Goal: Information Seeking & Learning: Learn about a topic

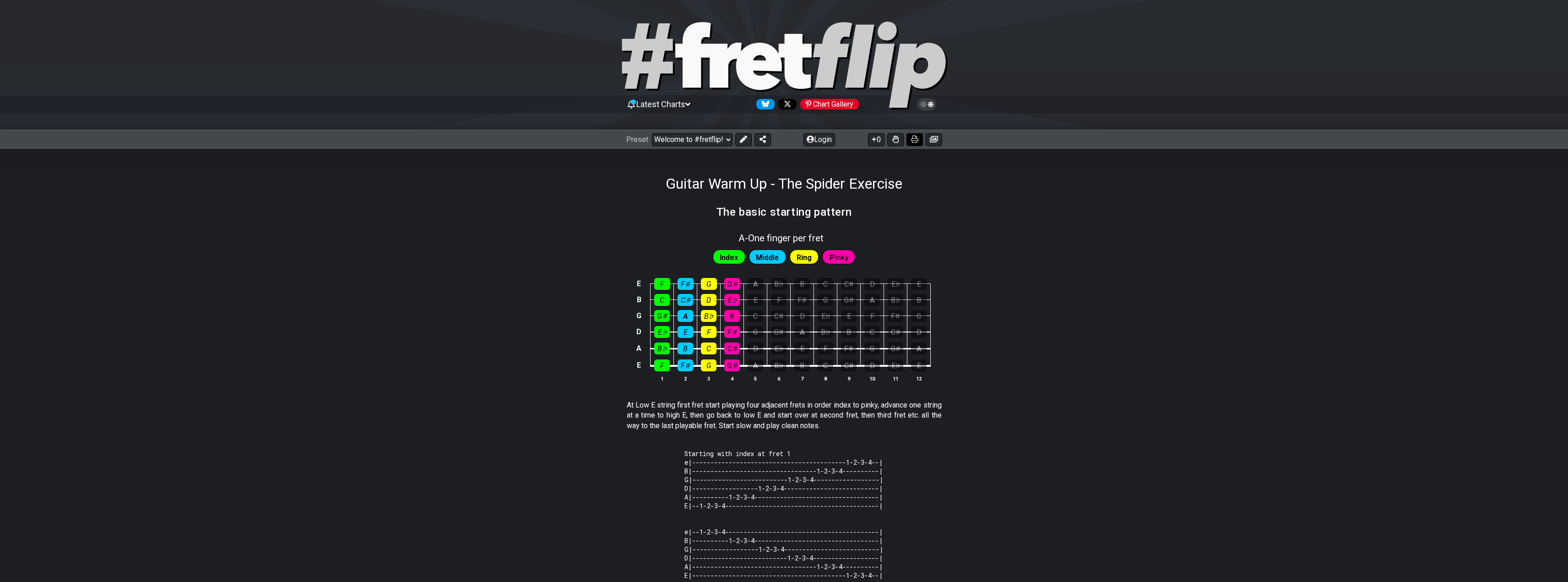
click at [918, 139] on icon at bounding box center [915, 139] width 7 height 7
click at [685, 103] on span "Latest Charts" at bounding box center [660, 104] width 49 height 10
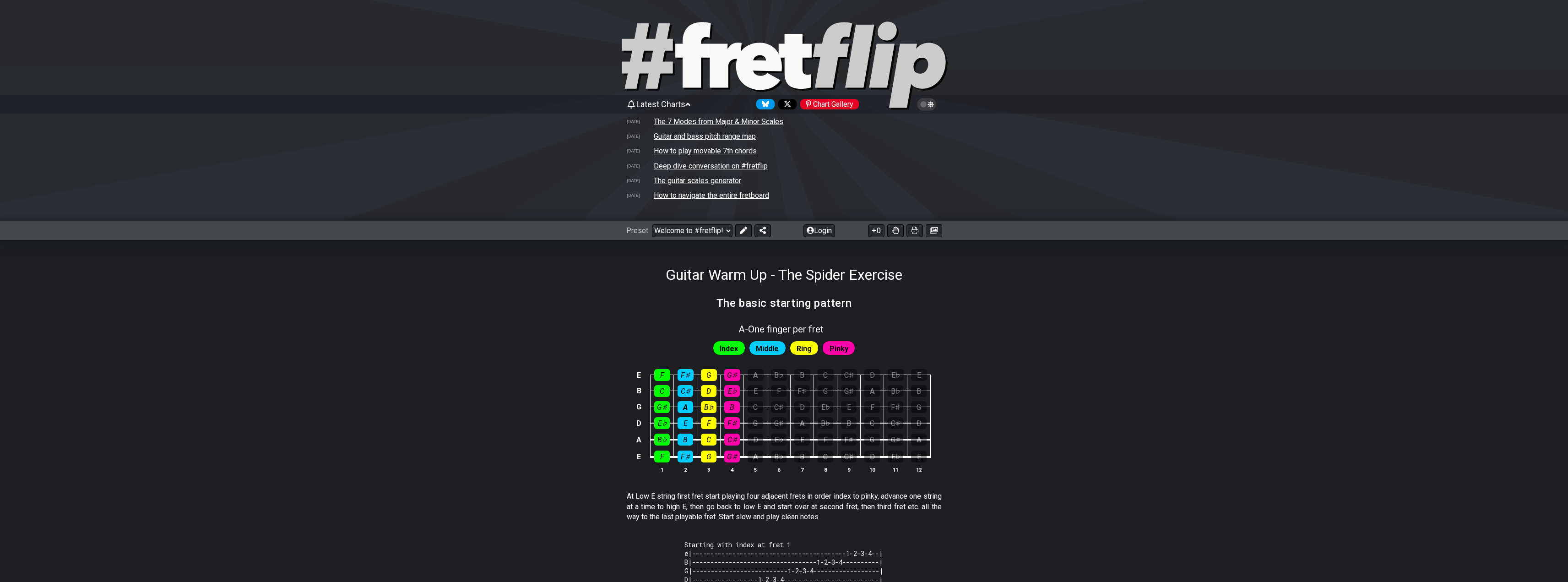
click at [730, 194] on td "How to navigate the entire fretboard" at bounding box center [711, 195] width 116 height 10
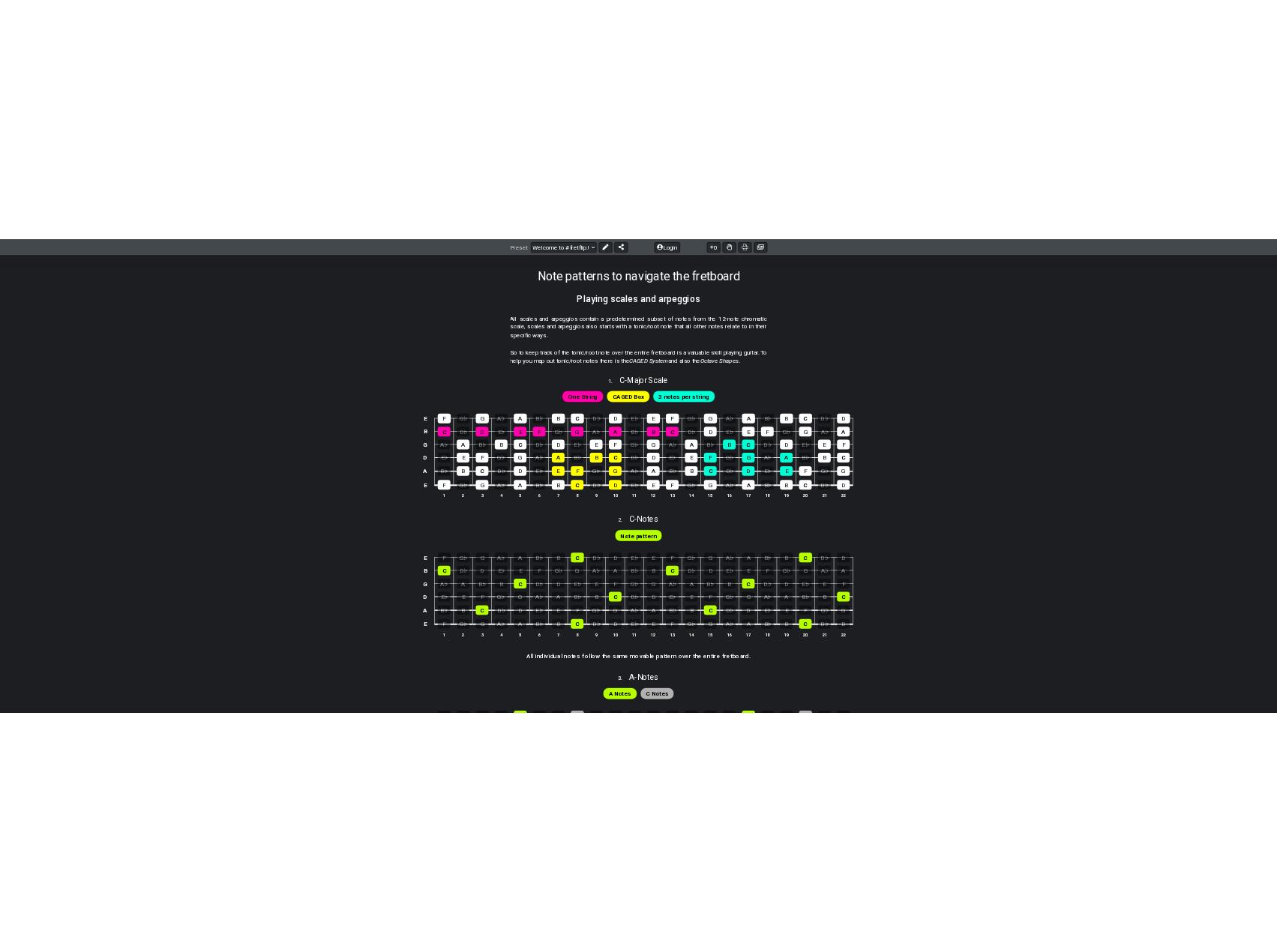
scroll to position [225, 0]
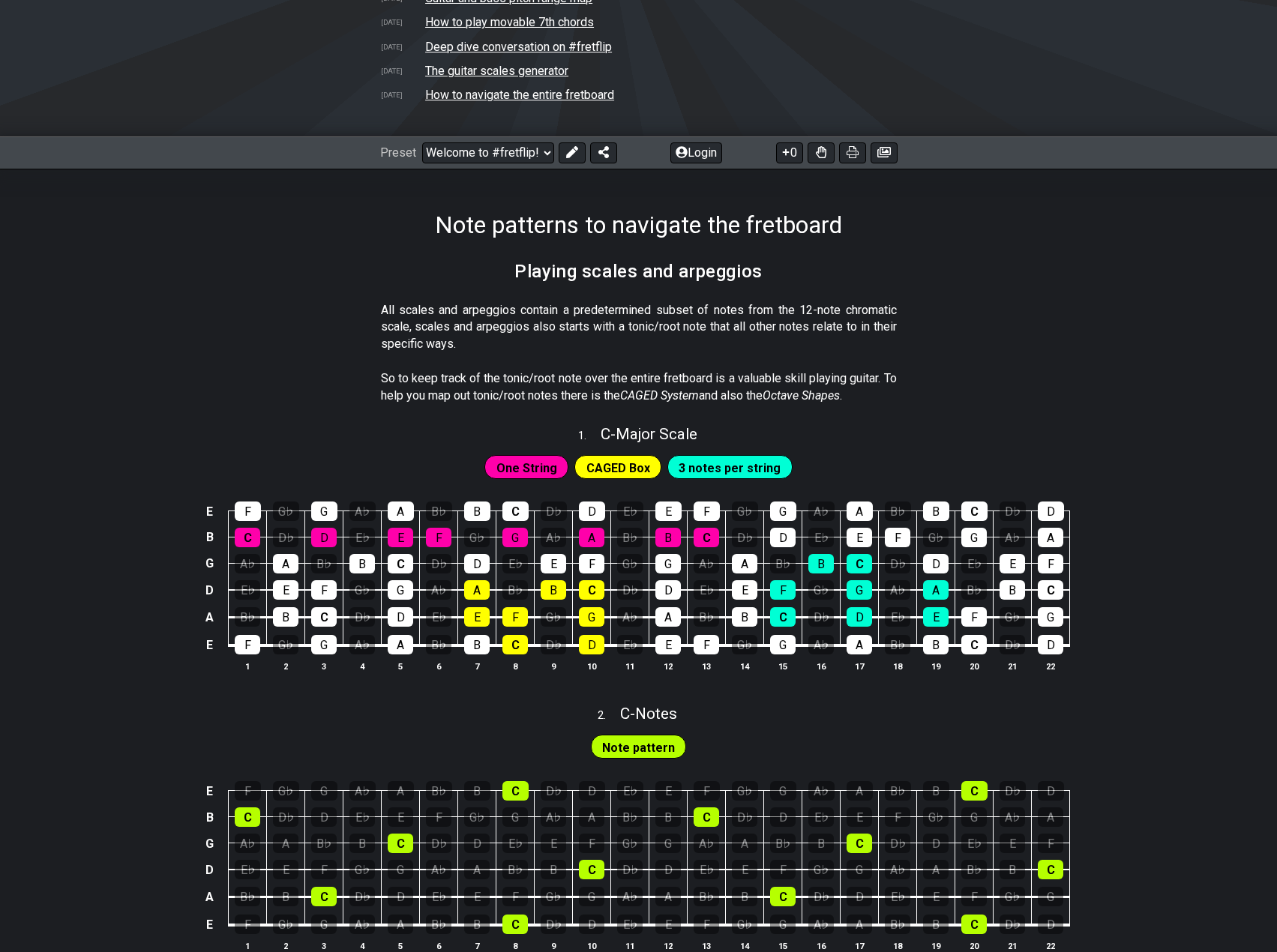
click at [198, 310] on section "All scales and arpeggios contain a predetermined subset of notes from the 12-no…" at bounding box center [638, 330] width 1277 height 68
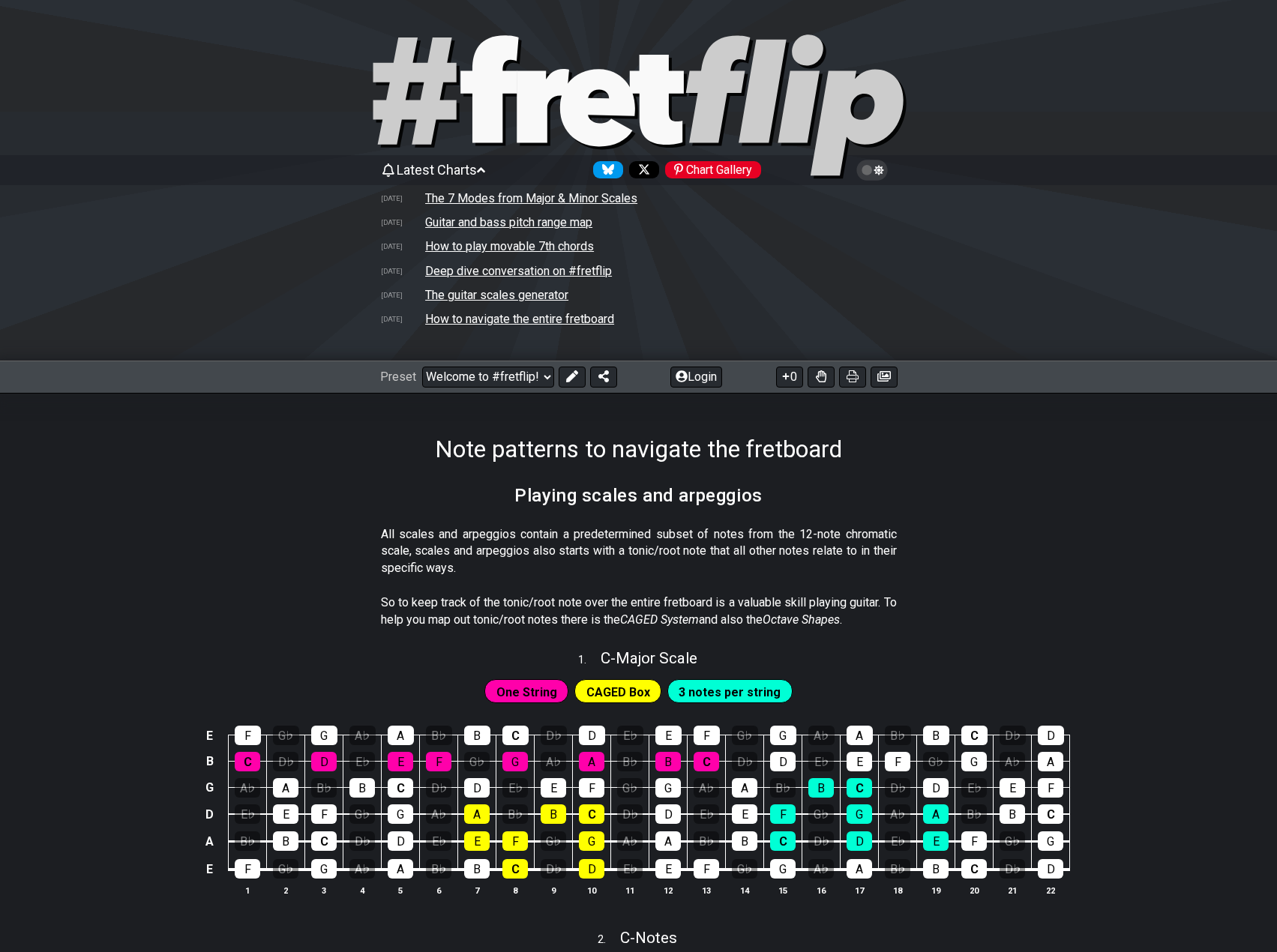
scroll to position [0, 0]
click at [514, 193] on td "The 7 Modes from Major & Minor Scales" at bounding box center [531, 199] width 213 height 16
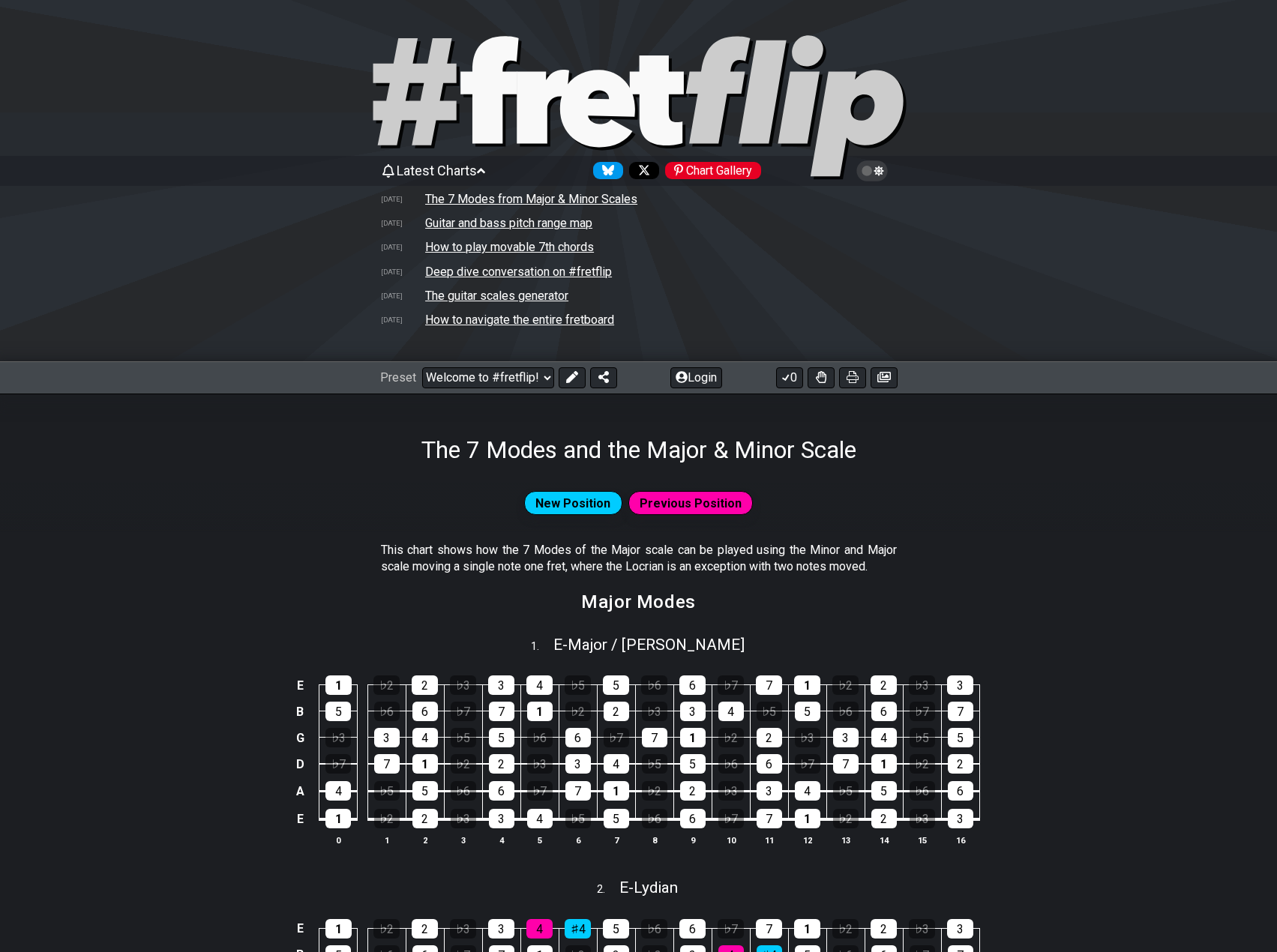
click at [518, 245] on td "How to play movable 7th chords" at bounding box center [509, 247] width 170 height 16
select select "/movable-7th-chords"
